Goal: Use online tool/utility

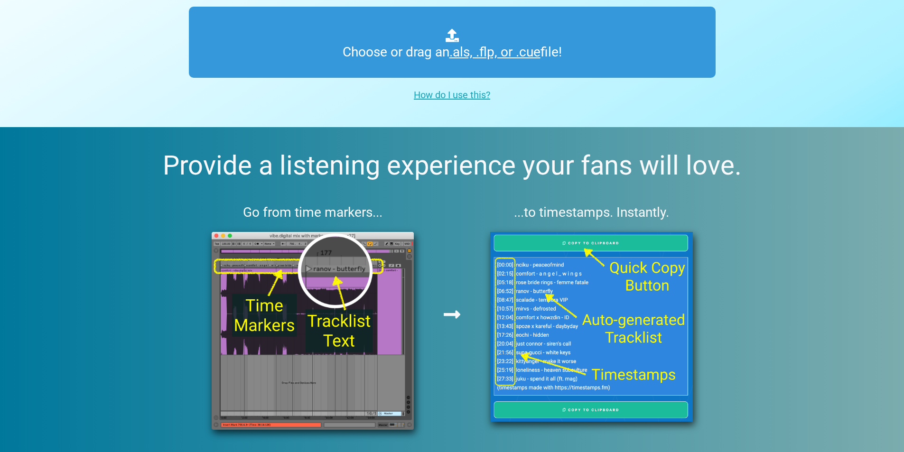
scroll to position [156, 0]
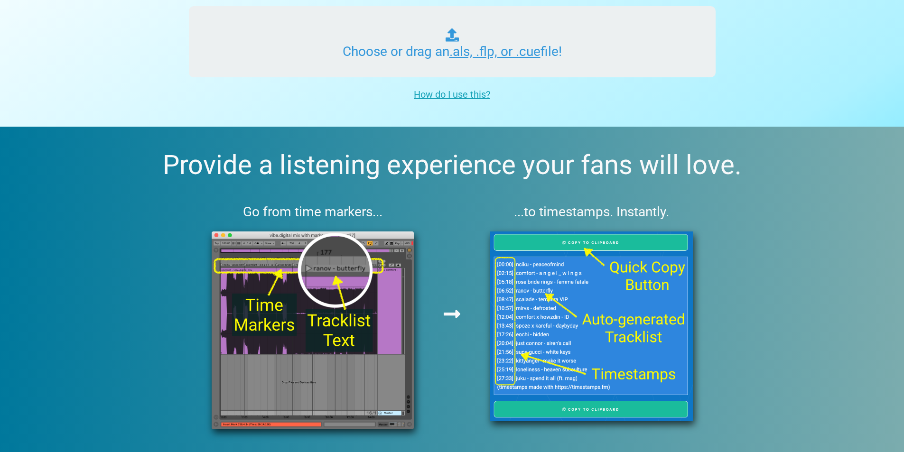
click at [378, 54] on input "Choose or drag an .als, .flp, or .cue file!" at bounding box center [452, 41] width 527 height 71
click at [494, 54] on input "Choose or drag an .als, .flp, or .cue file!" at bounding box center [452, 41] width 527 height 71
type input "C:\fakepath\[PERSON_NAME] - Sing About Me, I'm Dying Of Thirst.ncm"
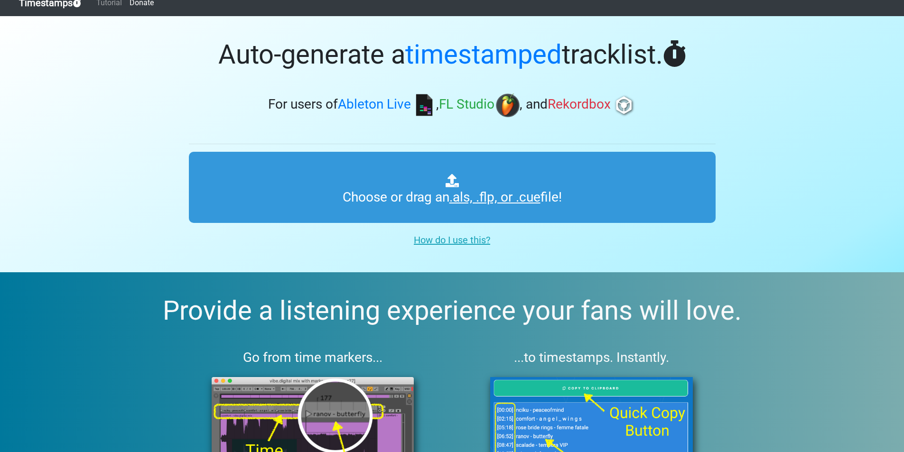
scroll to position [0, 0]
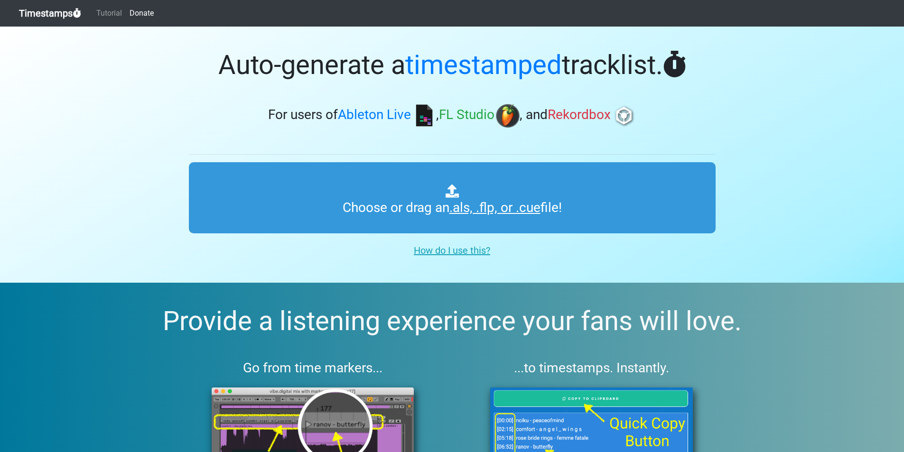
drag, startPoint x: 473, startPoint y: 252, endPoint x: 452, endPoint y: 255, distance: 21.1
click at [452, 255] on u "How do I use this?" at bounding box center [452, 250] width 76 height 11
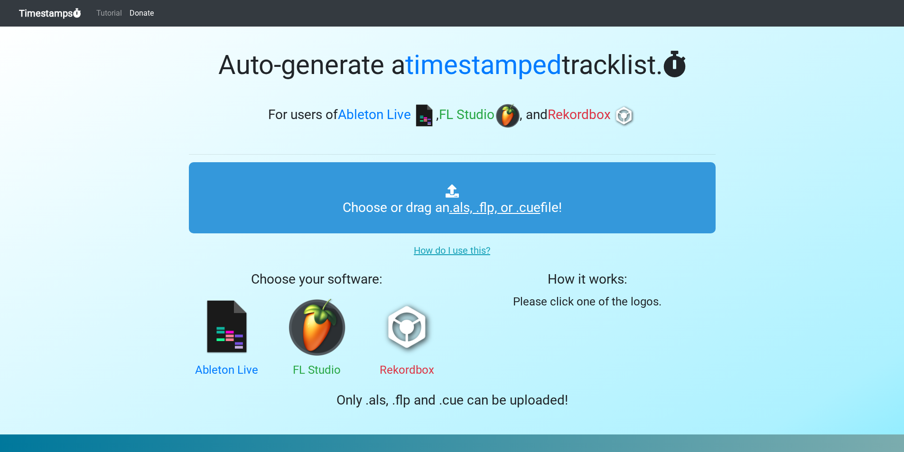
click at [454, 251] on u "How do I use this?" at bounding box center [452, 250] width 76 height 11
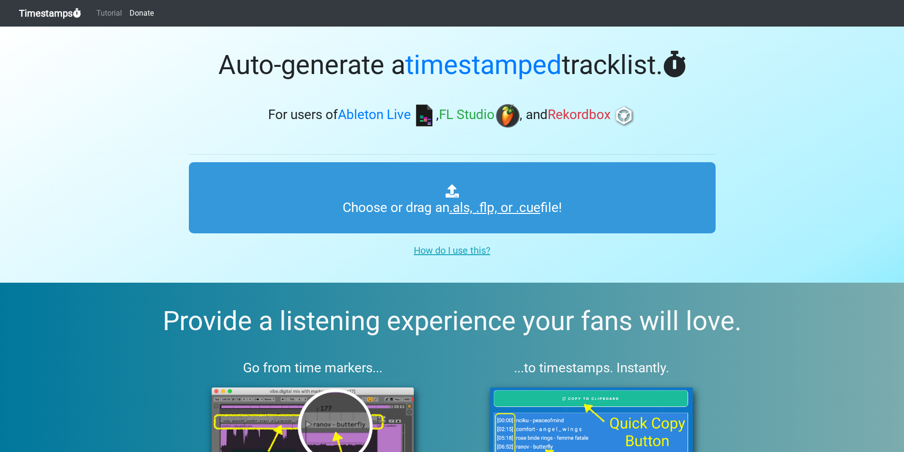
click at [465, 253] on u "How do I use this?" at bounding box center [452, 250] width 76 height 11
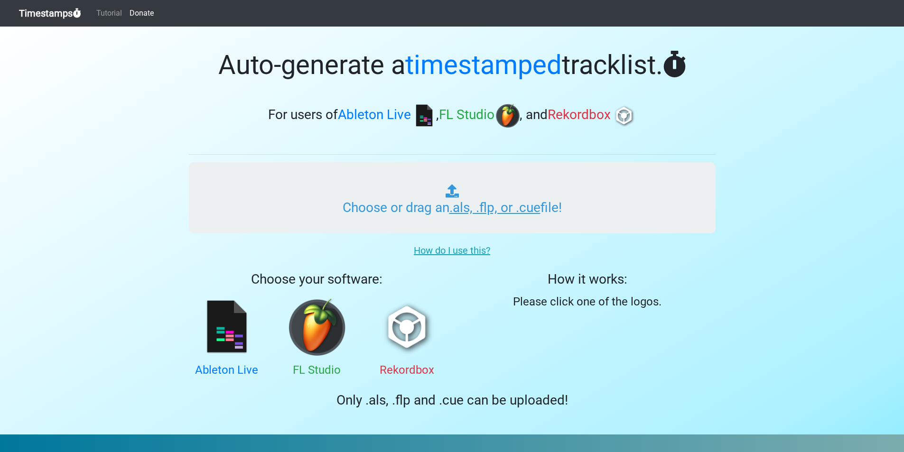
click at [428, 190] on input "Choose or drag an .als, .flp, or .cue file!" at bounding box center [452, 197] width 527 height 71
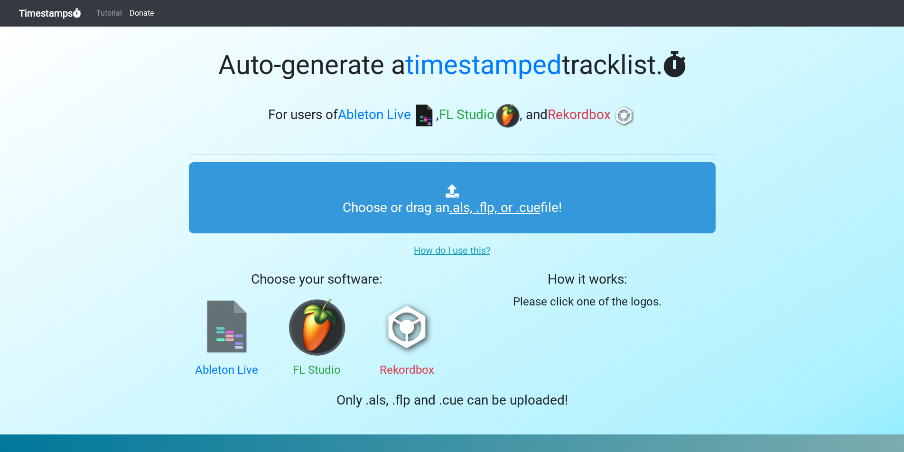
click at [240, 328] on img at bounding box center [226, 327] width 57 height 57
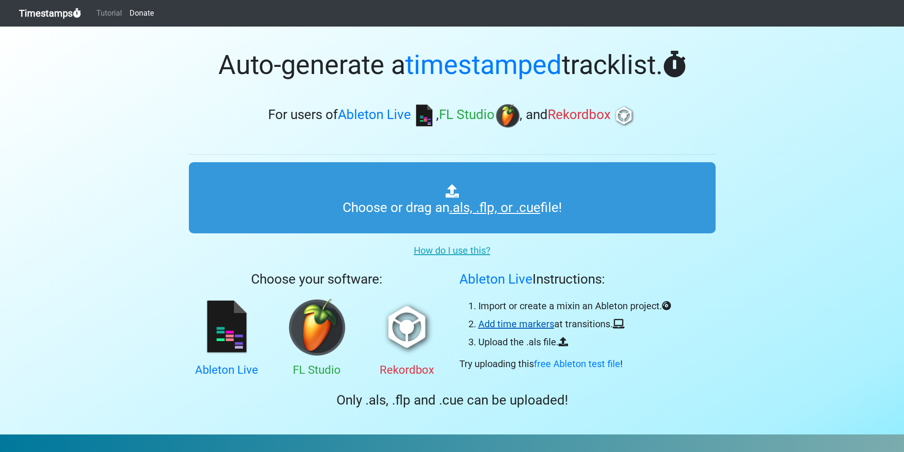
click at [498, 322] on link "Add time markers" at bounding box center [516, 323] width 76 height 11
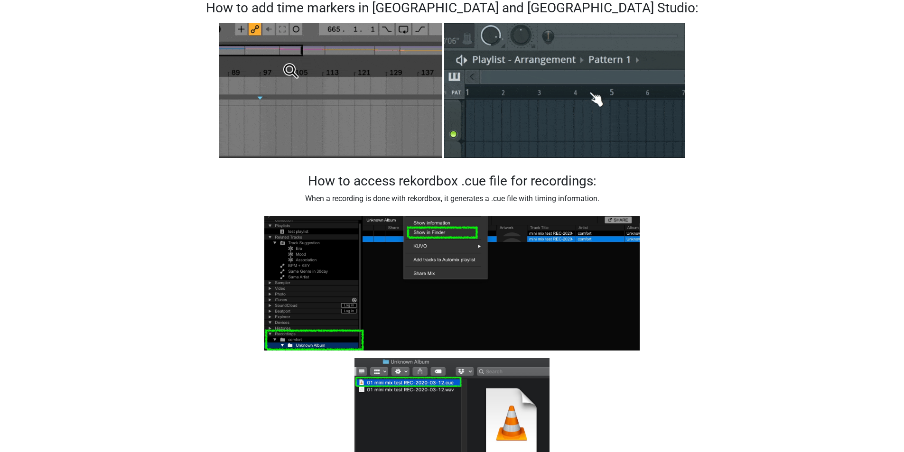
scroll to position [447, 0]
